Goal: Task Accomplishment & Management: Manage account settings

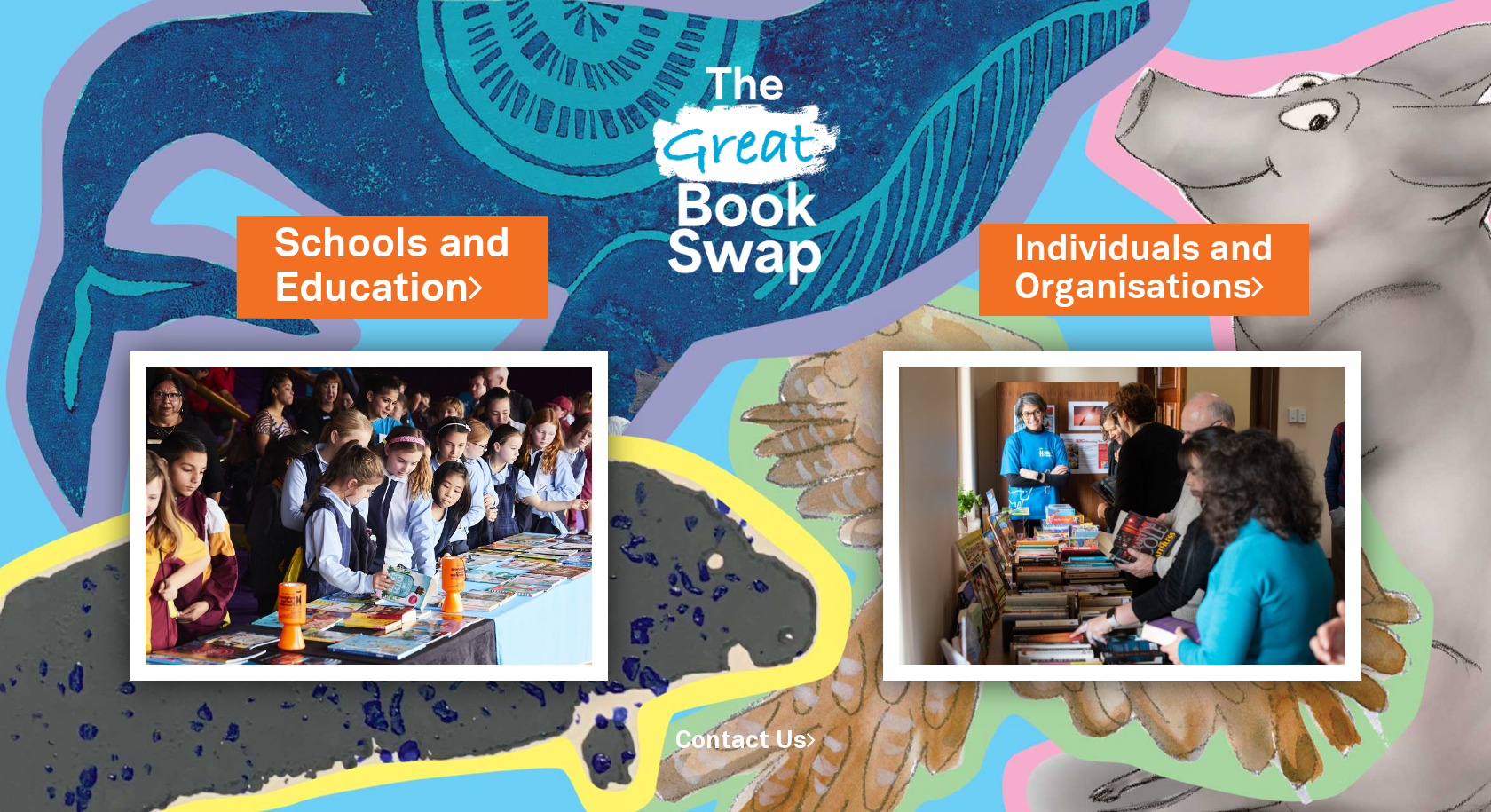
click at [407, 277] on link "Schools and Education" at bounding box center [393, 266] width 237 height 98
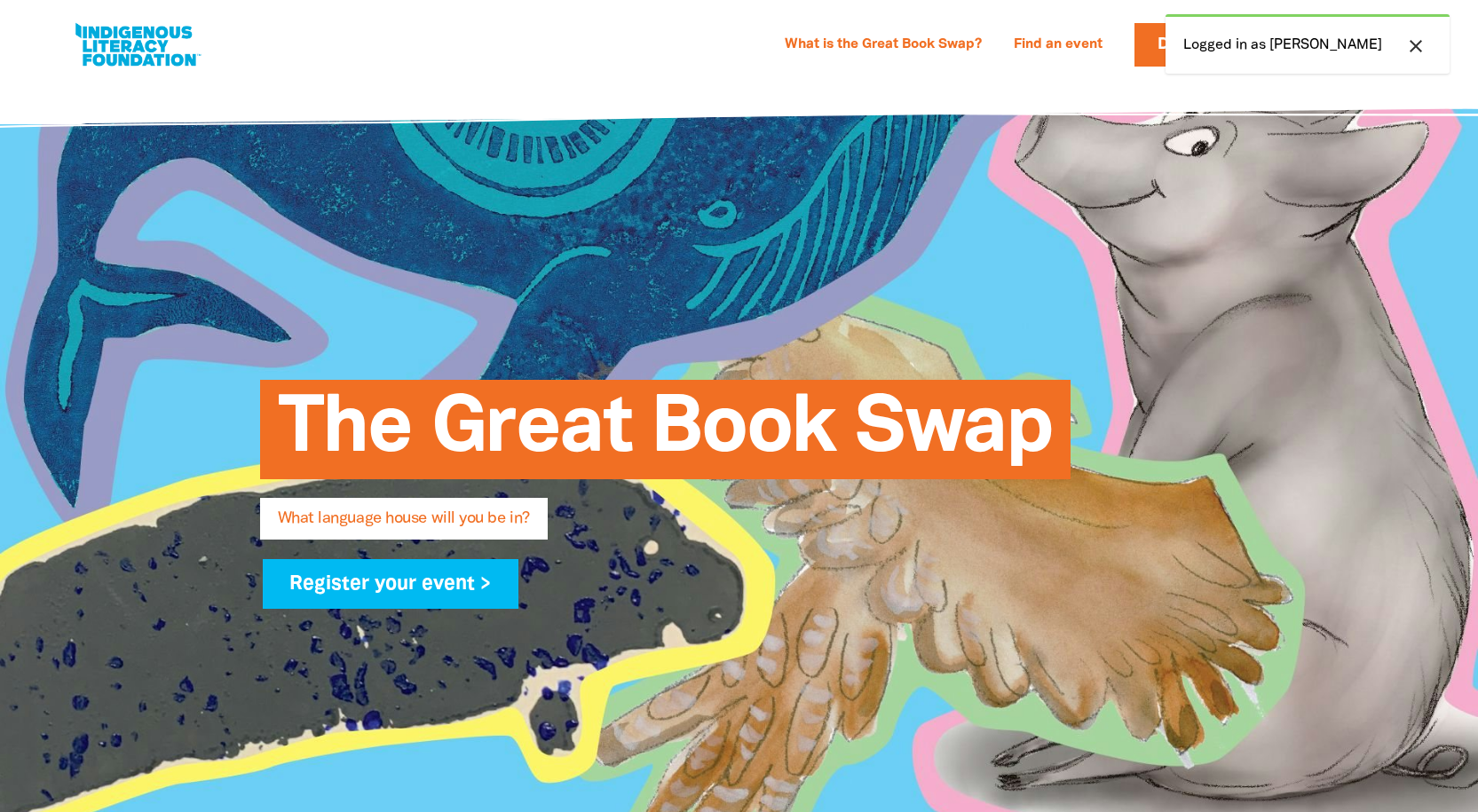
select select "high-school"
click at [1272, 46] on div "close Logged in as [PERSON_NAME]" at bounding box center [1308, 44] width 284 height 59
click at [1401, 48] on button "close" at bounding box center [1417, 46] width 32 height 23
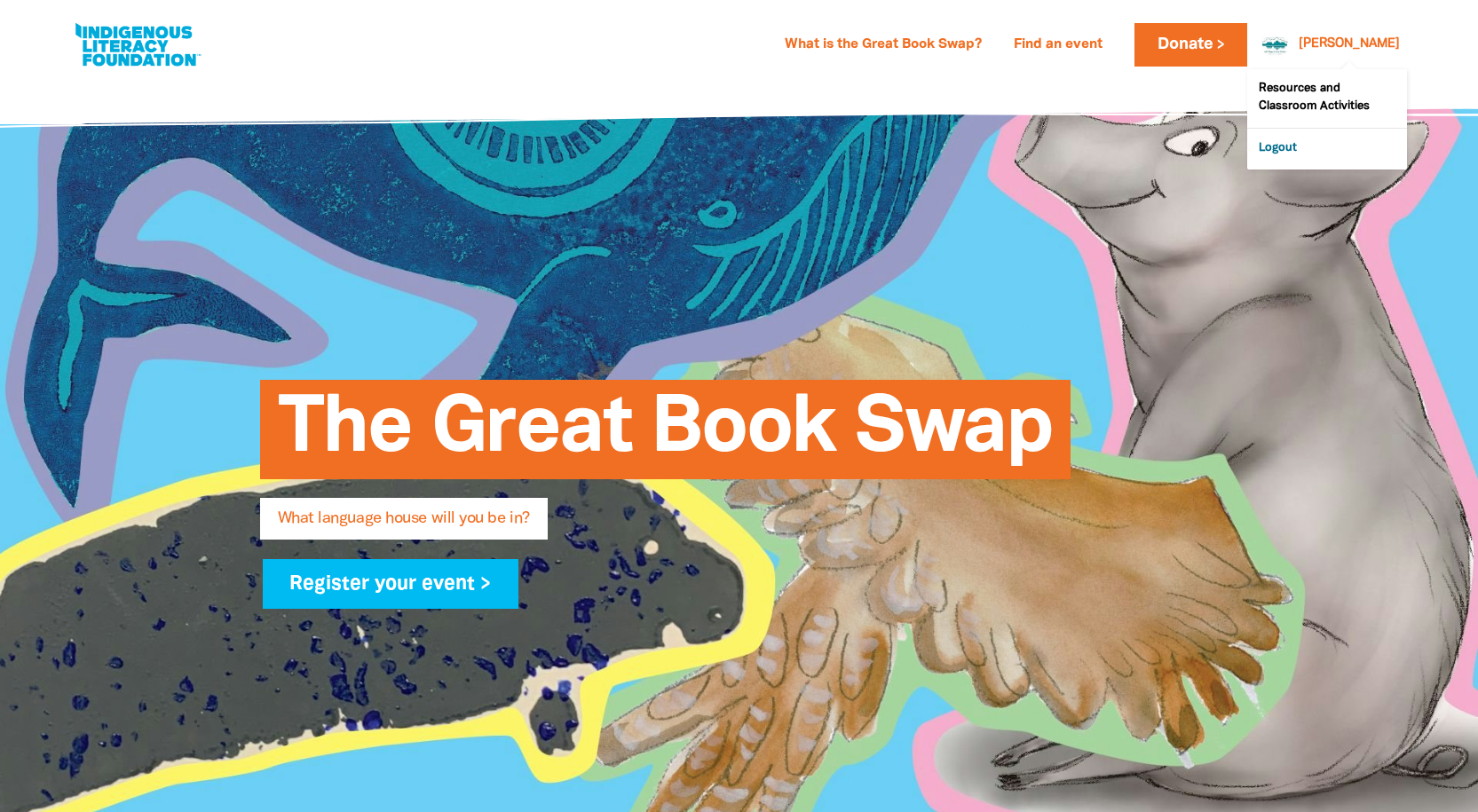
click at [1286, 156] on link "Logout" at bounding box center [1327, 149] width 160 height 41
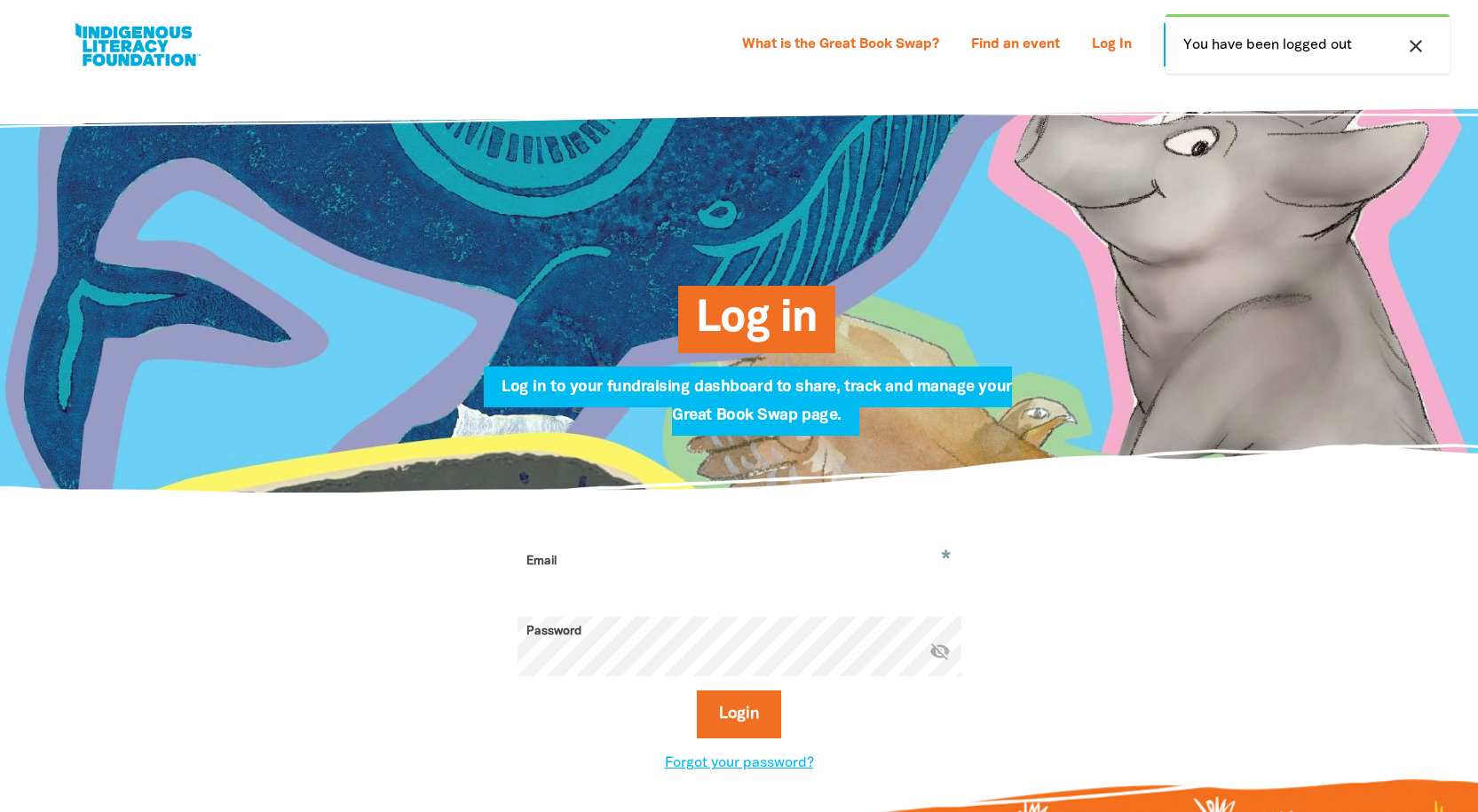
drag, startPoint x: 573, startPoint y: 572, endPoint x: 583, endPoint y: 572, distance: 10.0
click at [573, 572] on input "Email" at bounding box center [740, 575] width 444 height 56
type input "[PERSON_NAME][EMAIL_ADDRESS][PERSON_NAME][DOMAIN_NAME]"
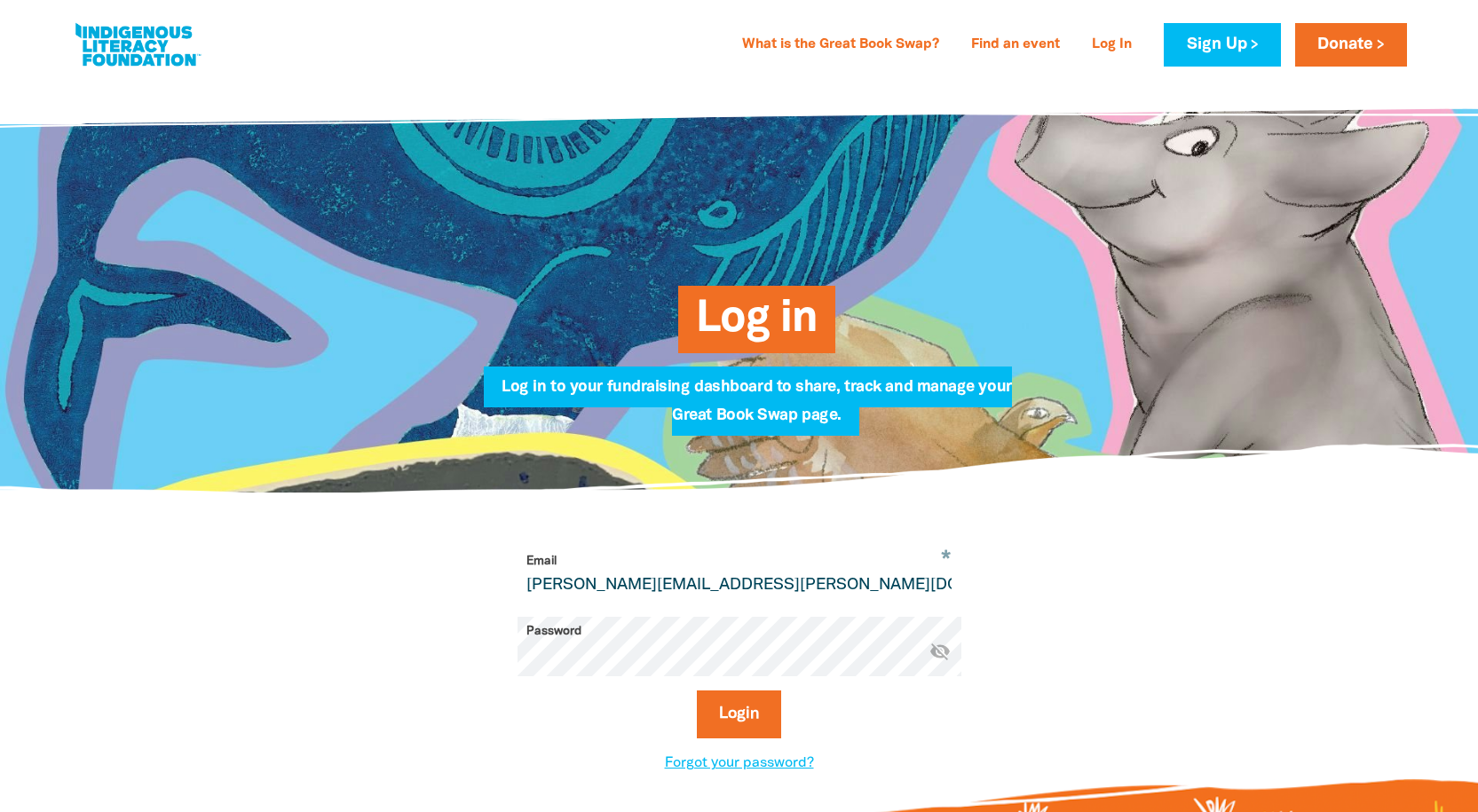
click at [697, 690] on button "Login" at bounding box center [739, 714] width 84 height 48
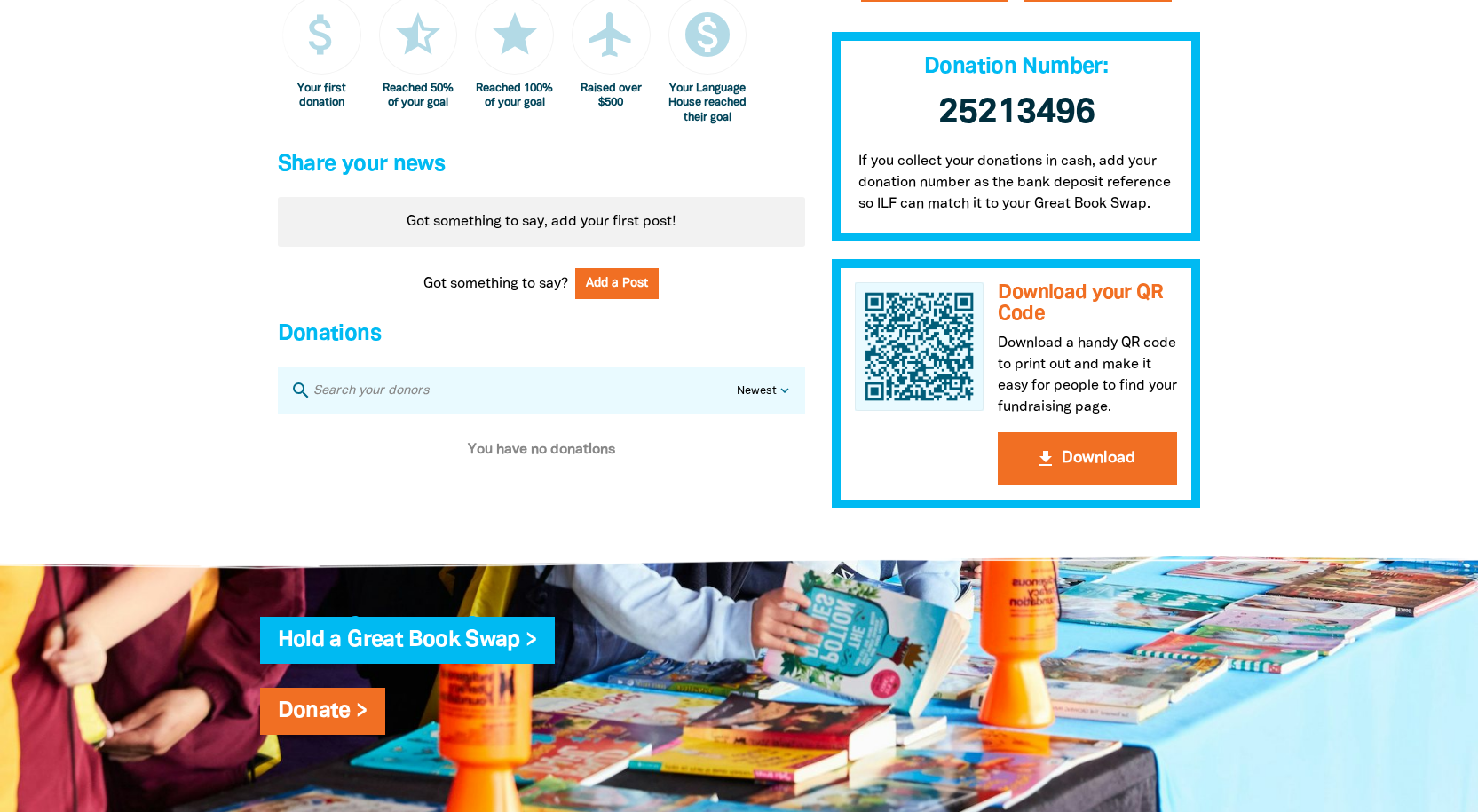
scroll to position [1597, 0]
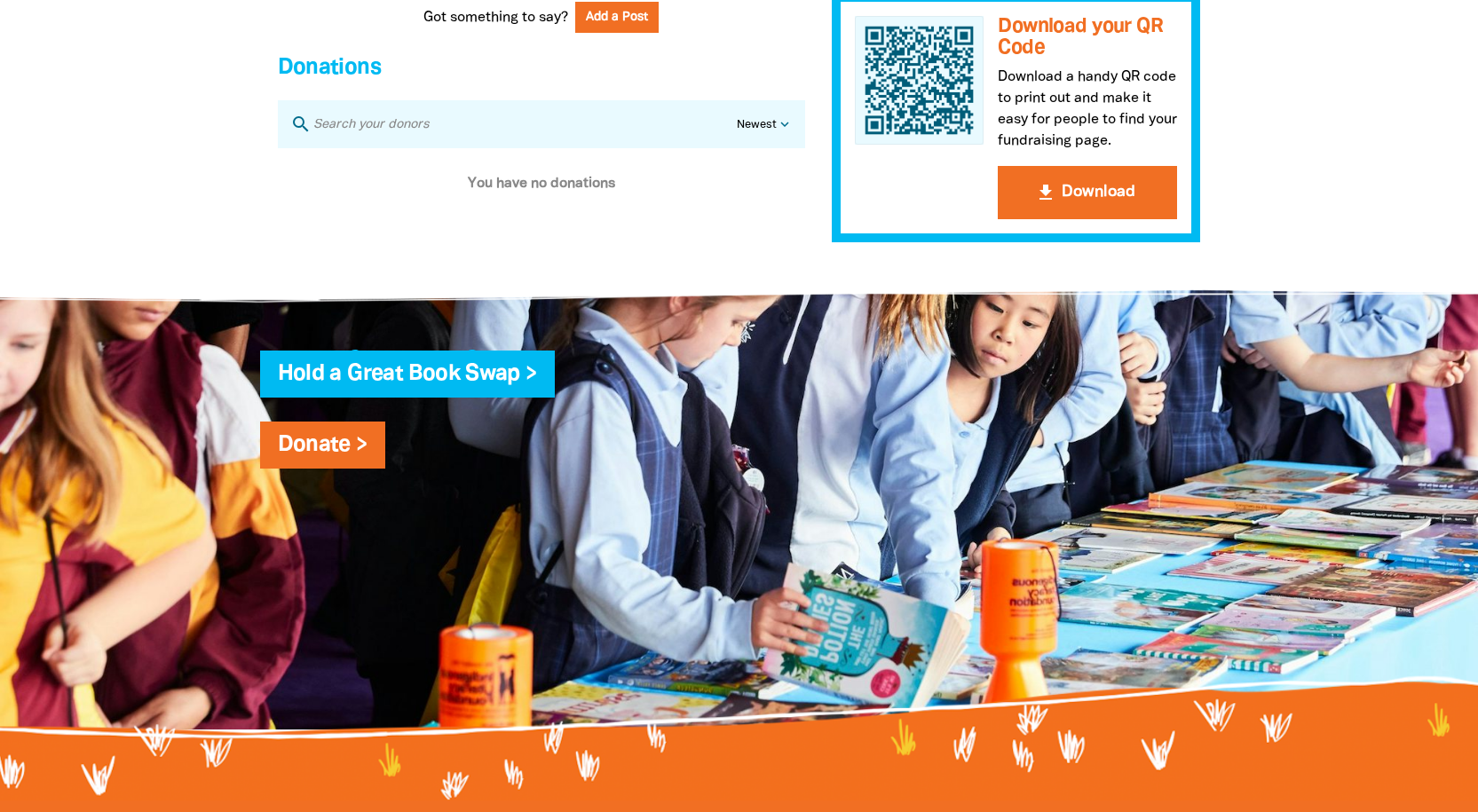
drag, startPoint x: 919, startPoint y: 109, endPoint x: 1247, endPoint y: 211, distance: 343.5
click at [1123, 204] on button "get_app Download" at bounding box center [1088, 192] width 179 height 53
